Goal: Transaction & Acquisition: Obtain resource

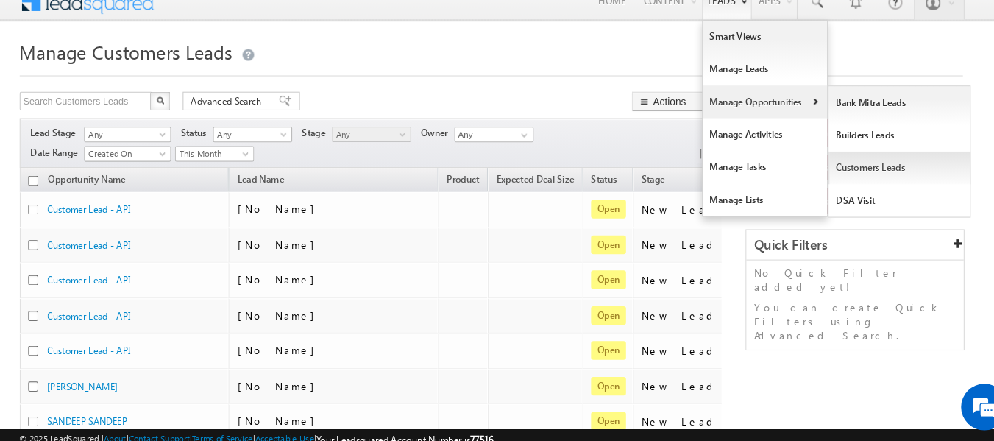
click at [874, 175] on link "Customers Leads" at bounding box center [884, 174] width 135 height 31
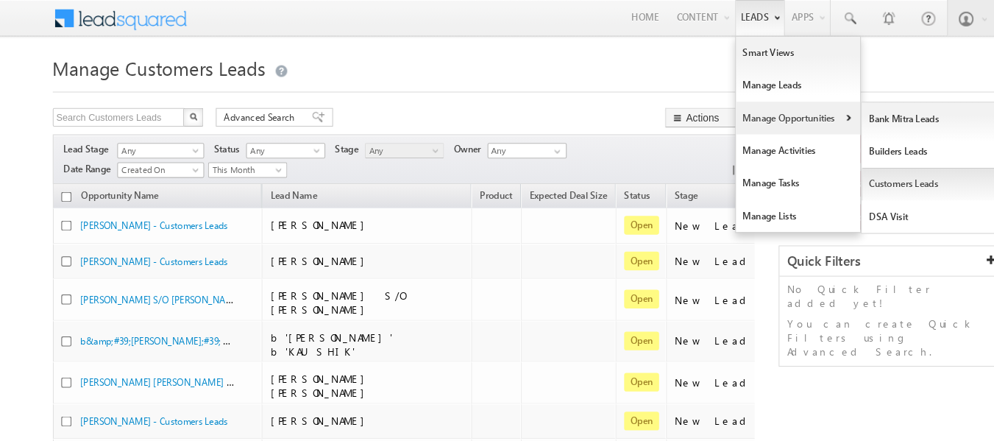
click at [862, 176] on link "Customers Leads" at bounding box center [884, 174] width 135 height 31
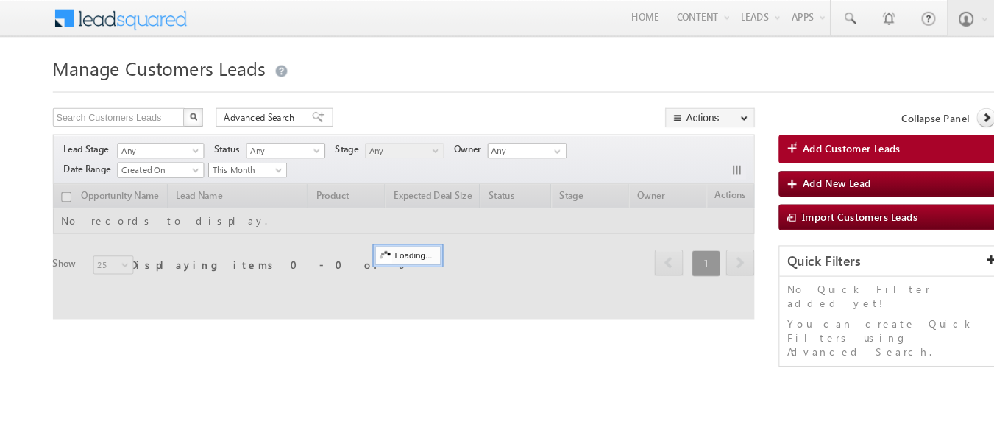
click at [263, 157] on span "This Month" at bounding box center [233, 161] width 70 height 13
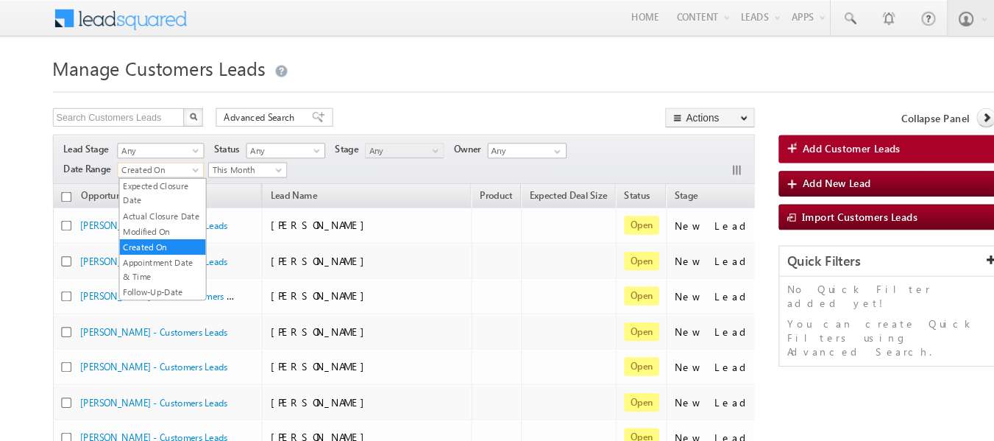
click at [185, 162] on span at bounding box center [187, 164] width 12 height 12
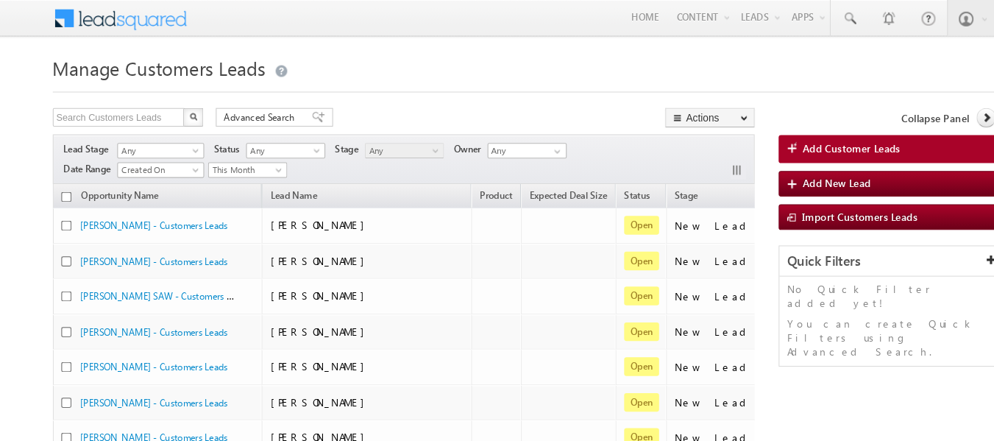
click at [185, 162] on span at bounding box center [187, 164] width 12 height 12
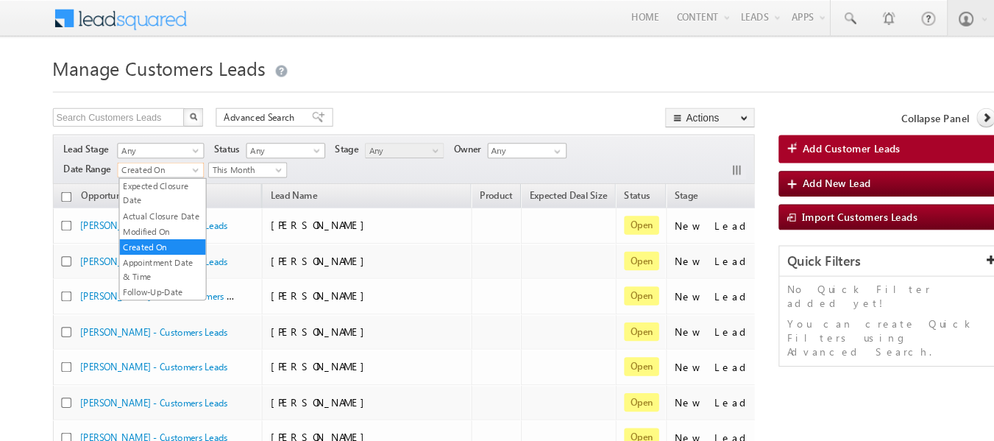
click at [185, 162] on span at bounding box center [187, 164] width 12 height 12
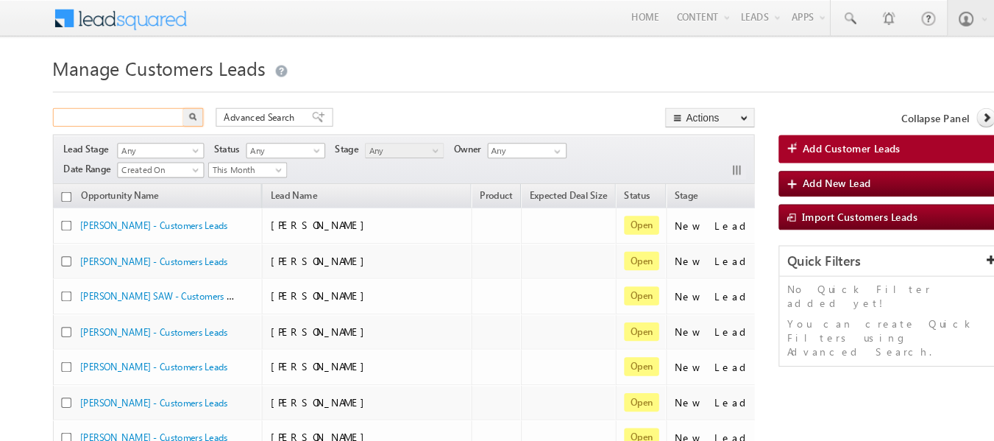
click at [141, 110] on input "text" at bounding box center [113, 111] width 126 height 18
type input "rana"
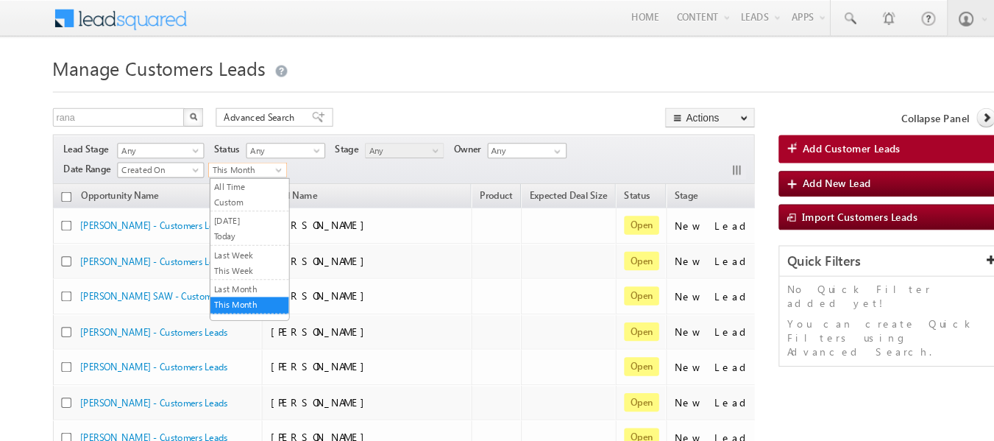
click at [266, 163] on span at bounding box center [266, 164] width 12 height 12
click at [218, 178] on link "All Time" at bounding box center [236, 176] width 74 height 13
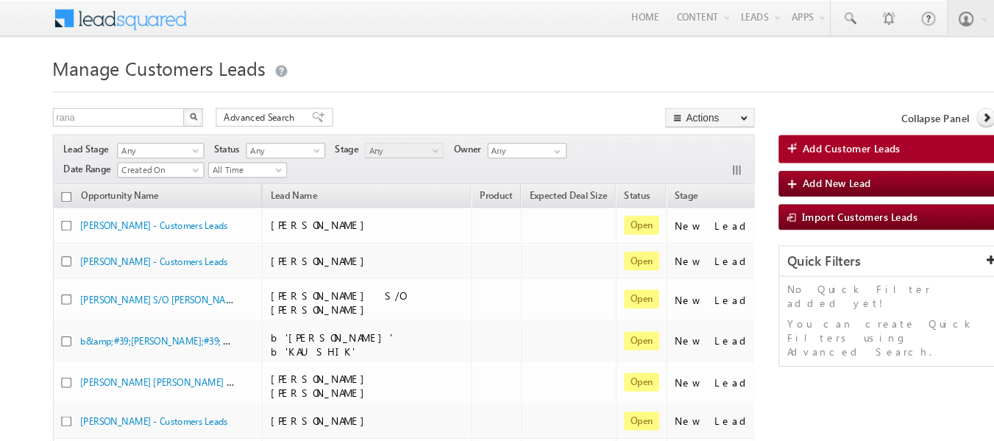
click at [728, 185] on span "Owner" at bounding box center [741, 185] width 26 height 11
click at [531, 146] on span at bounding box center [528, 144] width 12 height 12
click at [507, 222] on link "Rana Sangram Singh rana.singh@sgrlimited.in" at bounding box center [500, 216] width 76 height 28
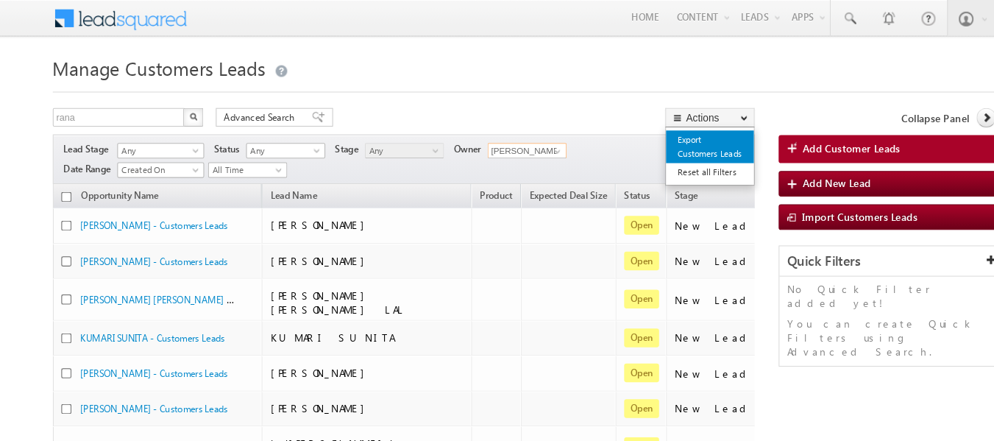
type input "Rana Sangram Singh"
click at [657, 140] on link "Export Customers Leads" at bounding box center [672, 139] width 83 height 31
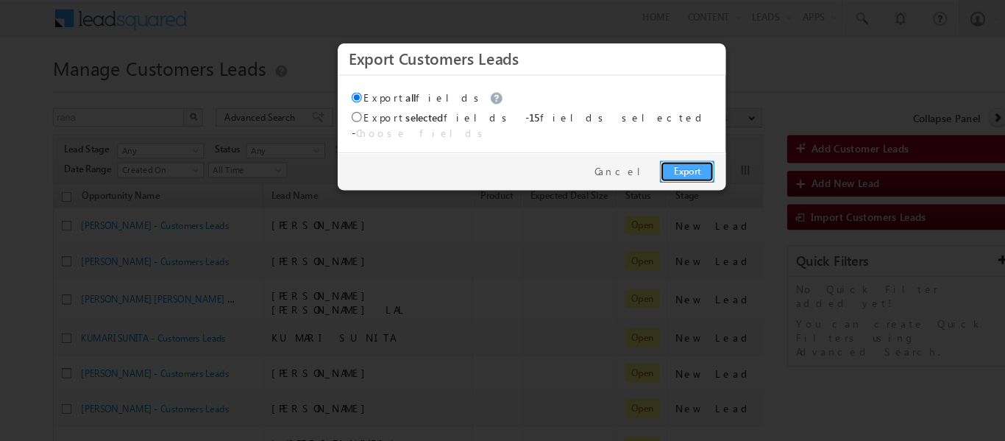
click at [654, 155] on link "Export" at bounding box center [652, 162] width 52 height 21
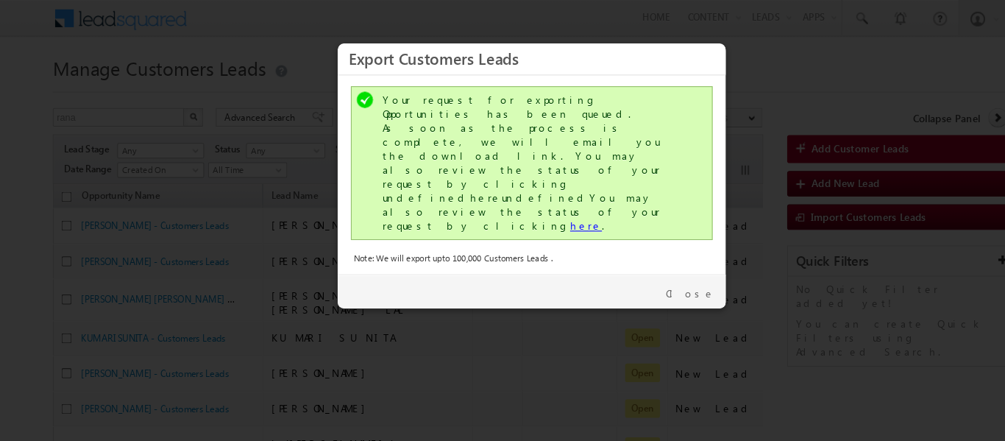
click at [540, 208] on link "here" at bounding box center [555, 214] width 30 height 13
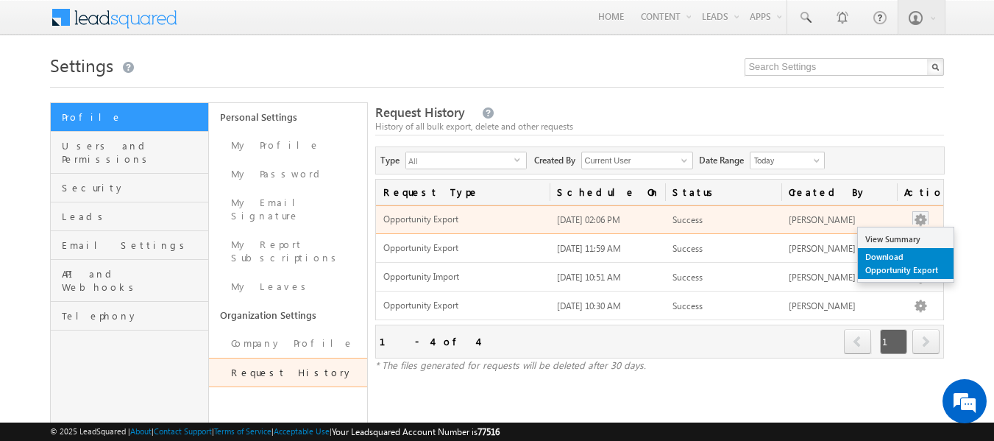
click at [884, 261] on link "Download Opportunity Export" at bounding box center [906, 263] width 96 height 31
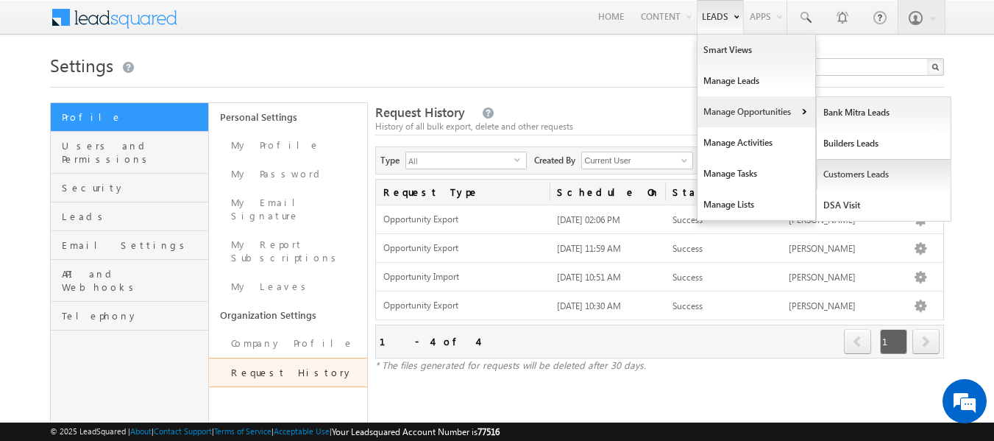
click at [861, 175] on link "Customers Leads" at bounding box center [884, 174] width 135 height 31
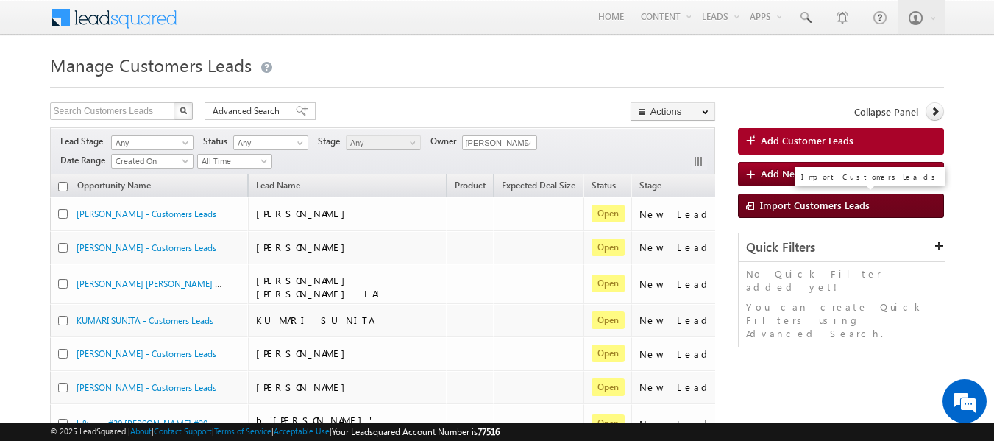
click at [779, 208] on span "Import Customers Leads" at bounding box center [815, 205] width 110 height 13
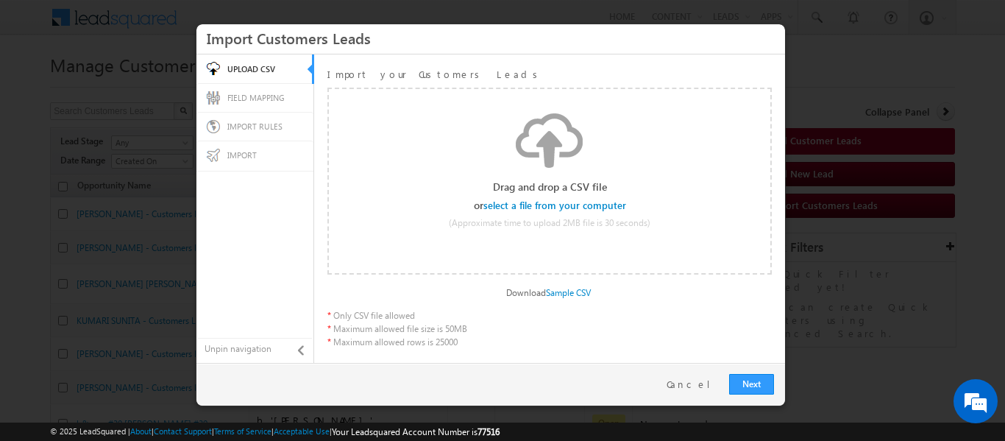
click at [573, 202] on input "file" at bounding box center [556, 205] width 140 height 10
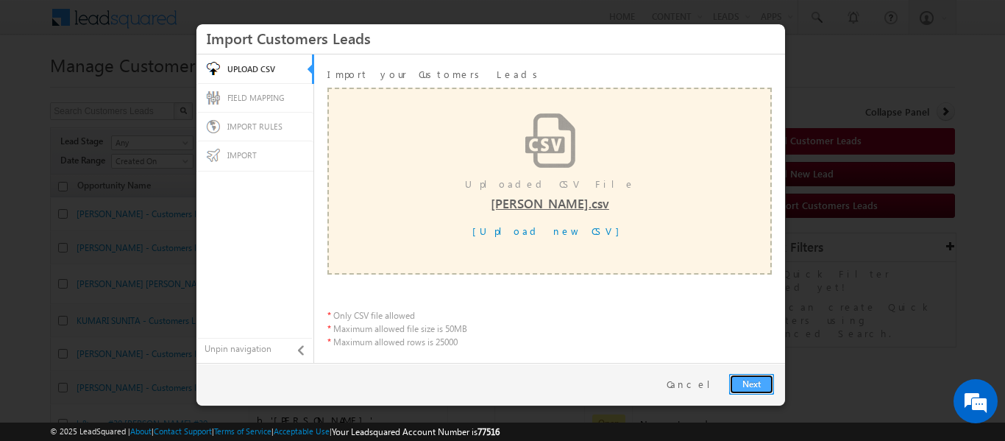
click at [755, 381] on link "Next" at bounding box center [751, 384] width 45 height 21
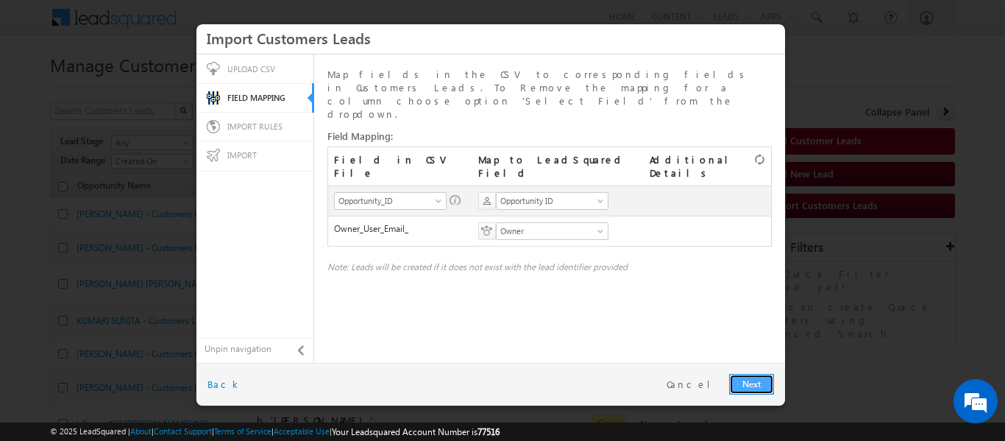
click at [746, 388] on link "Next" at bounding box center [751, 384] width 45 height 21
radio input "true"
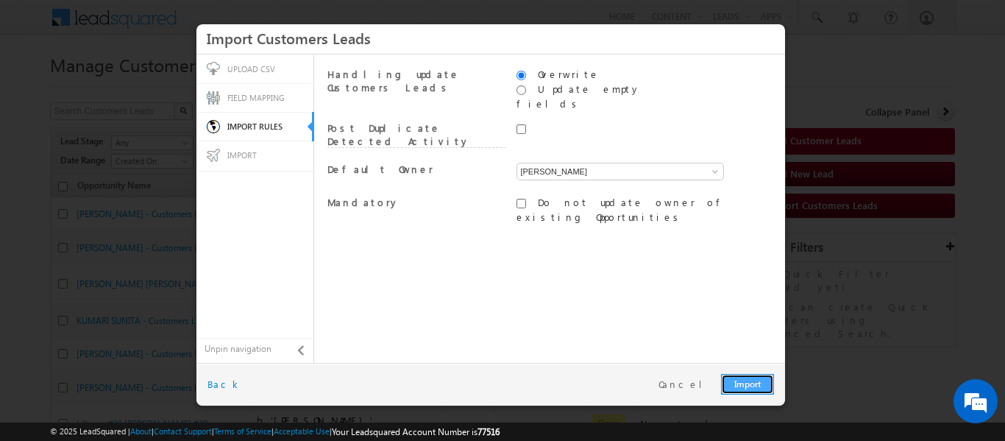
click at [746, 388] on link "Import" at bounding box center [747, 384] width 53 height 21
